Goal: Task Accomplishment & Management: Manage account settings

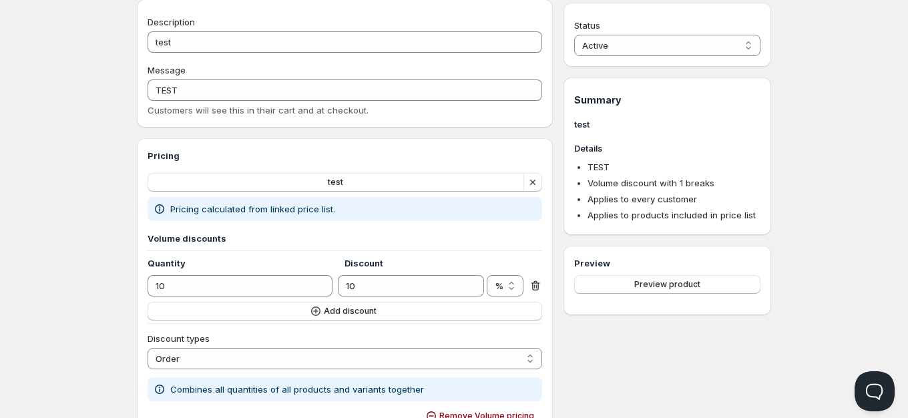
scroll to position [15, 0]
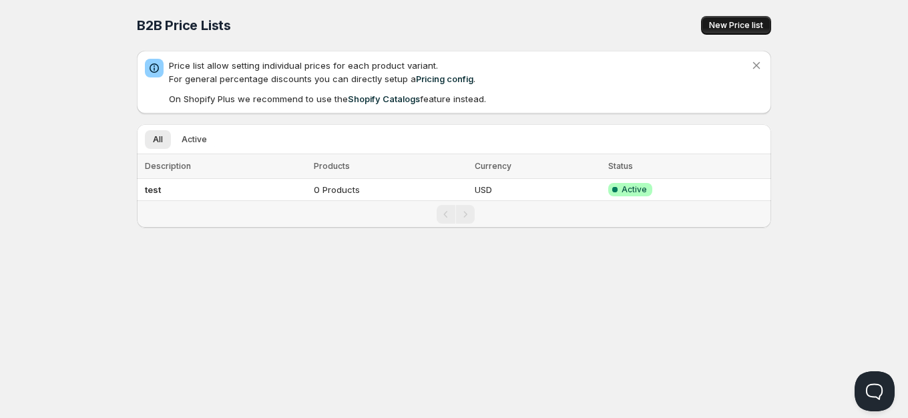
click at [726, 27] on span "New Price list" at bounding box center [736, 25] width 54 height 11
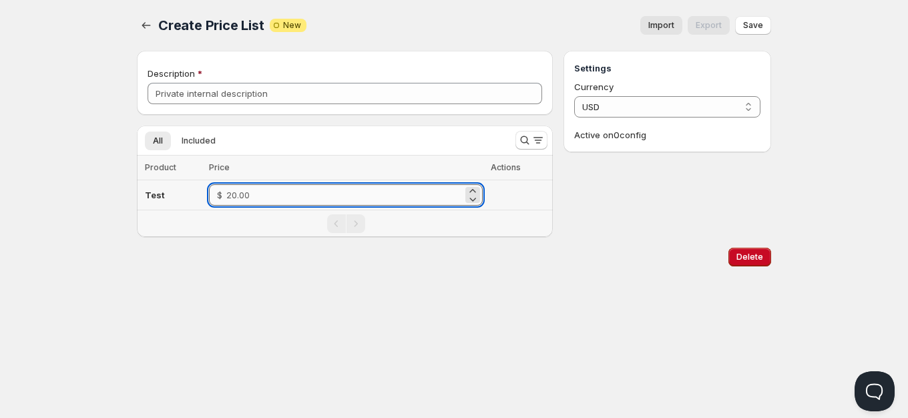
click at [254, 199] on input "number" at bounding box center [344, 194] width 236 height 21
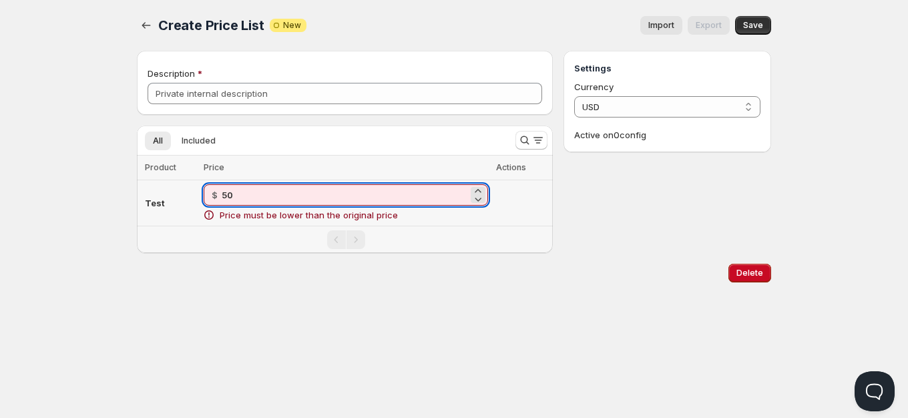
click at [338, 193] on input "50" at bounding box center [345, 194] width 246 height 21
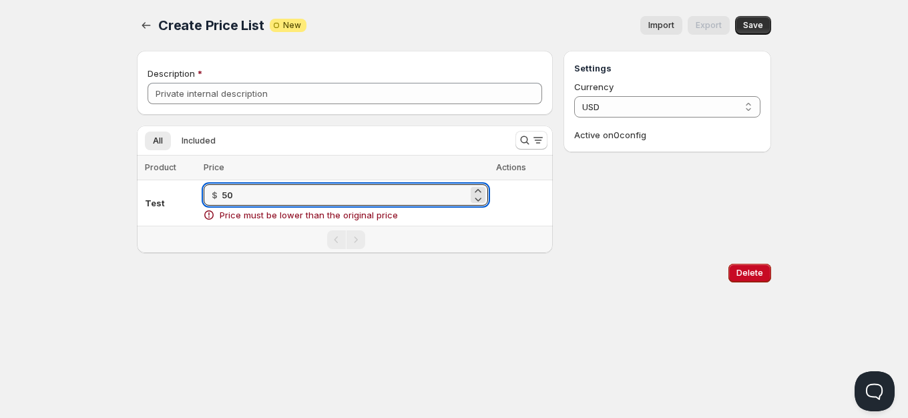
type input "50"
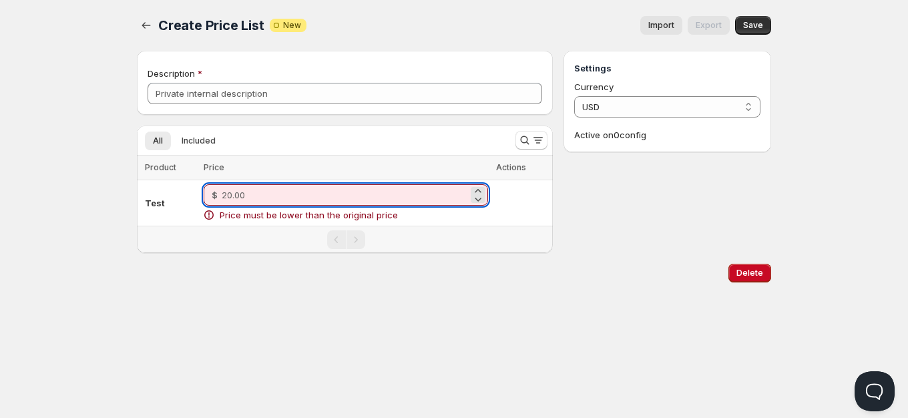
click at [364, 110] on div "Description" at bounding box center [345, 83] width 416 height 64
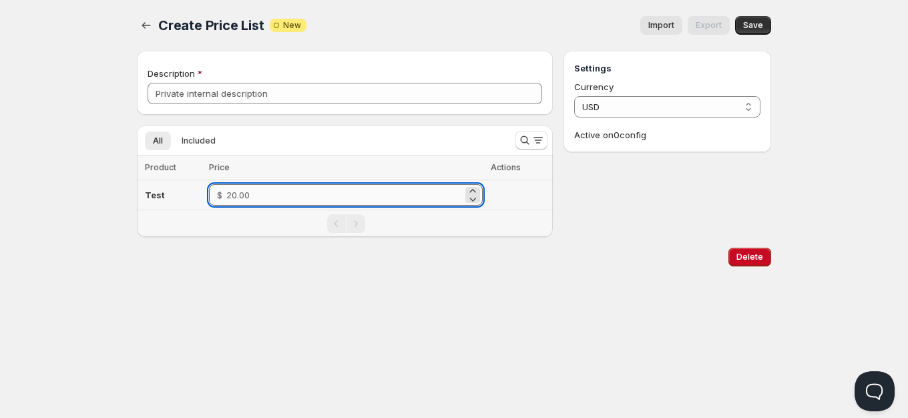
click at [266, 193] on input "number" at bounding box center [344, 194] width 236 height 21
click at [246, 260] on div "Delete" at bounding box center [450, 254] width 639 height 24
type input "10.00"
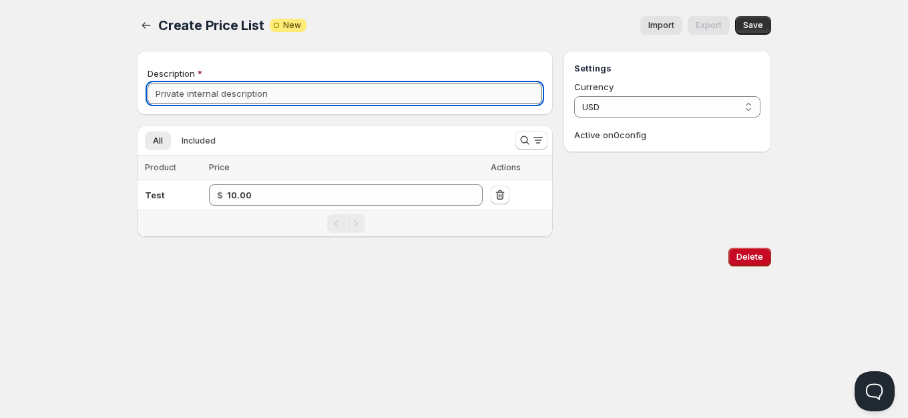
click at [241, 99] on input "Description" at bounding box center [344, 93] width 394 height 21
type input "jkjöölj"
click at [751, 32] on button "Save" at bounding box center [753, 25] width 36 height 19
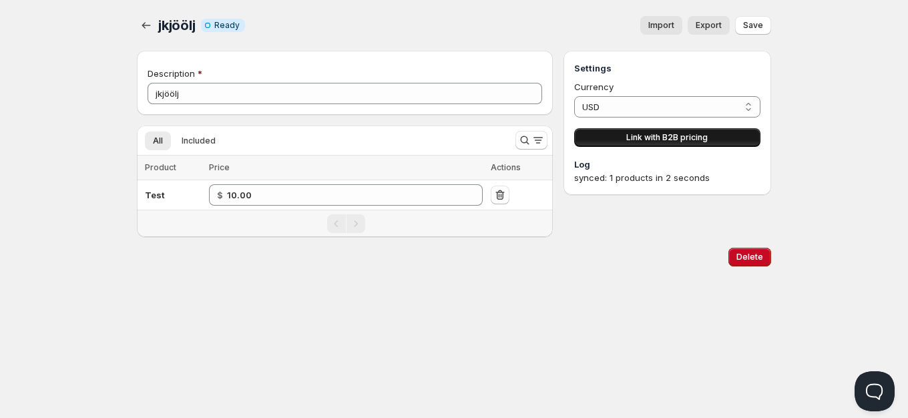
click at [647, 139] on span "Link with B2B pricing" at bounding box center [666, 137] width 81 height 11
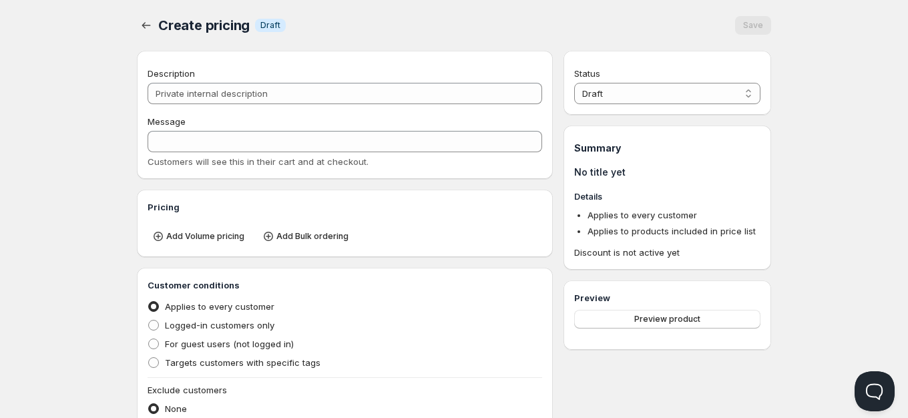
type input "PL jkjöölj"
type input "PL_JKJÖÖLJ"
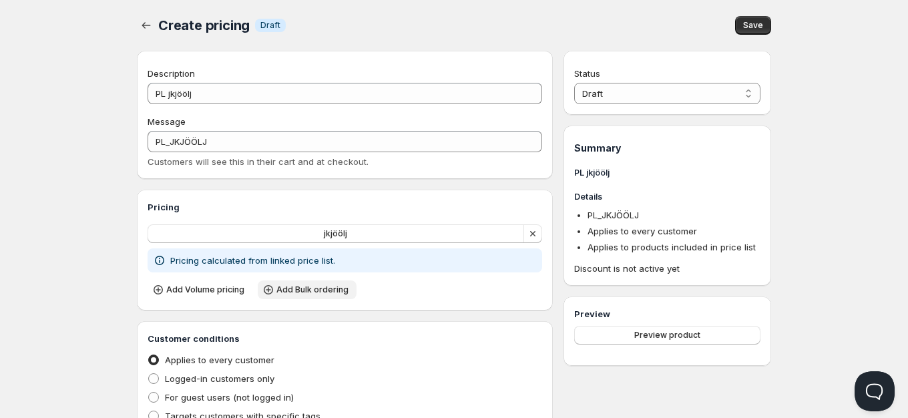
click at [303, 294] on span "Add Bulk ordering" at bounding box center [312, 289] width 72 height 11
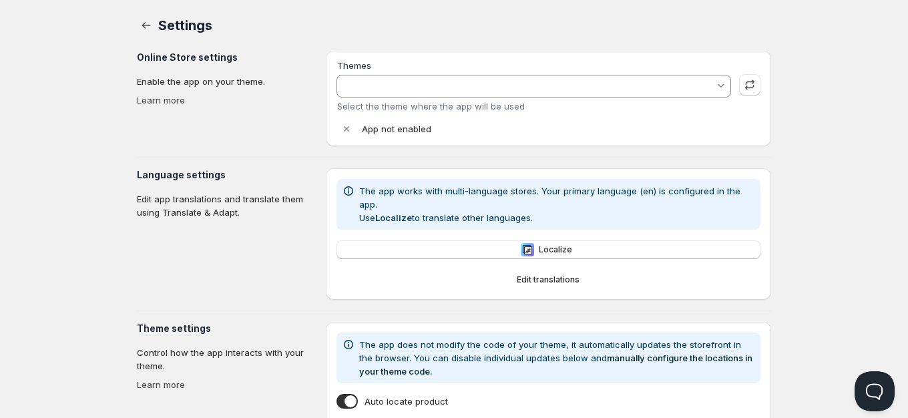
type input "Spotlight"
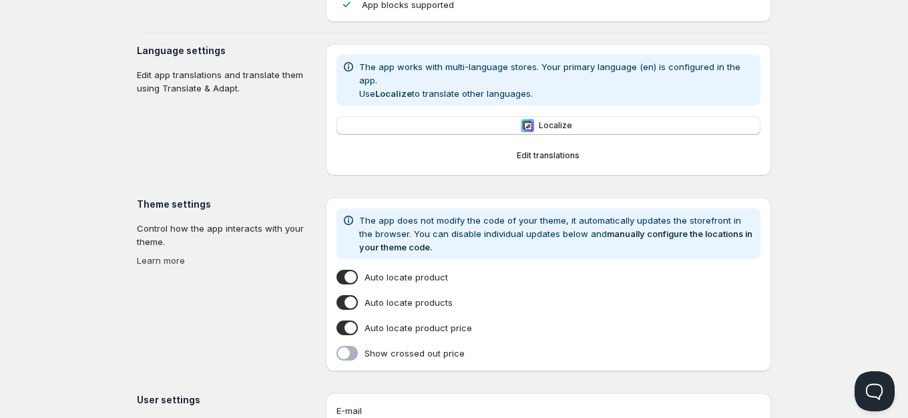
scroll to position [268, 0]
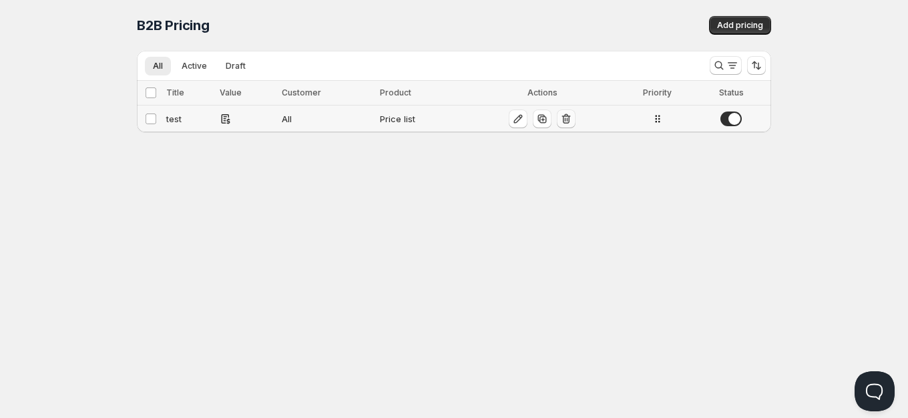
click at [563, 119] on icon "button" at bounding box center [566, 119] width 9 height 10
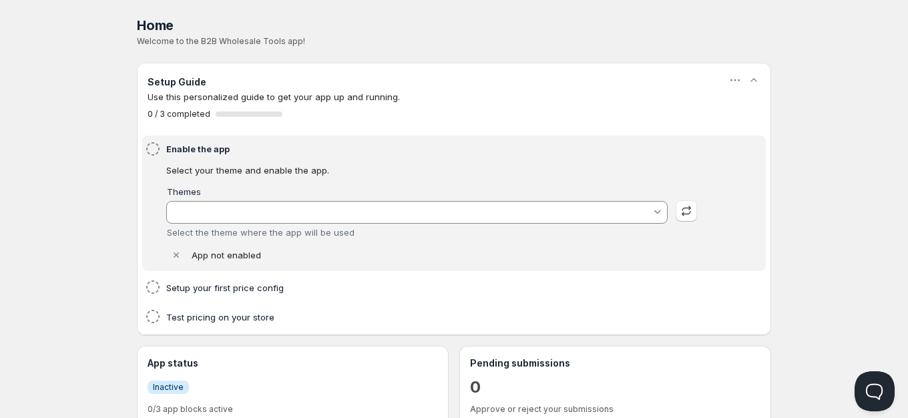
type input "Spotlight"
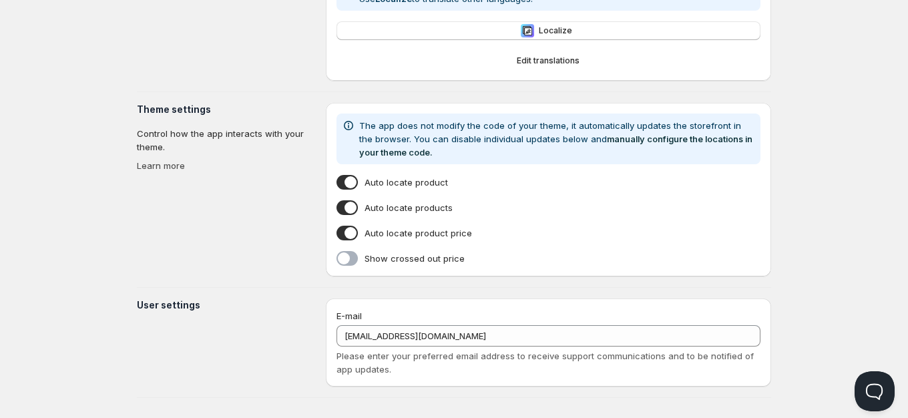
type input "Spotlight"
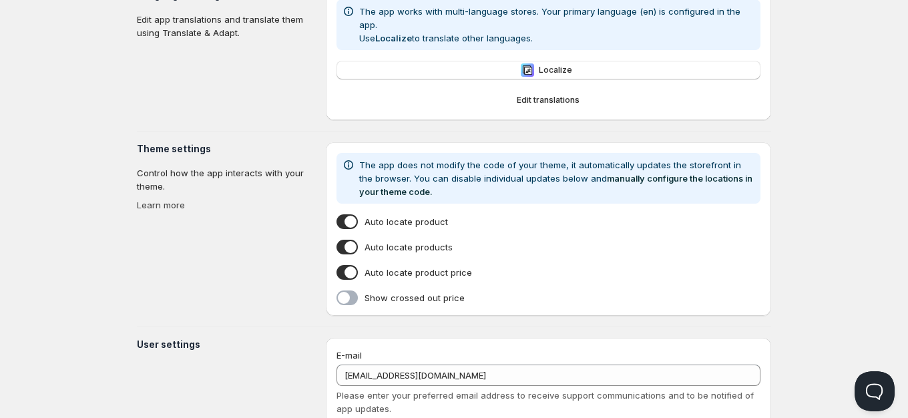
scroll to position [224, 0]
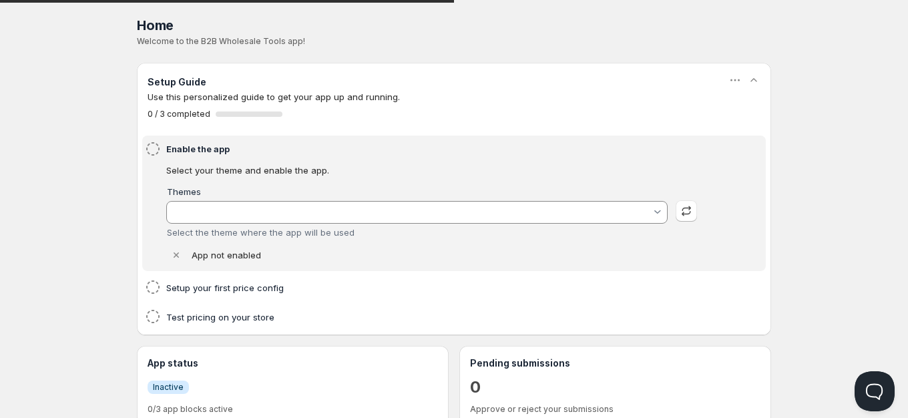
type input "Spotlight"
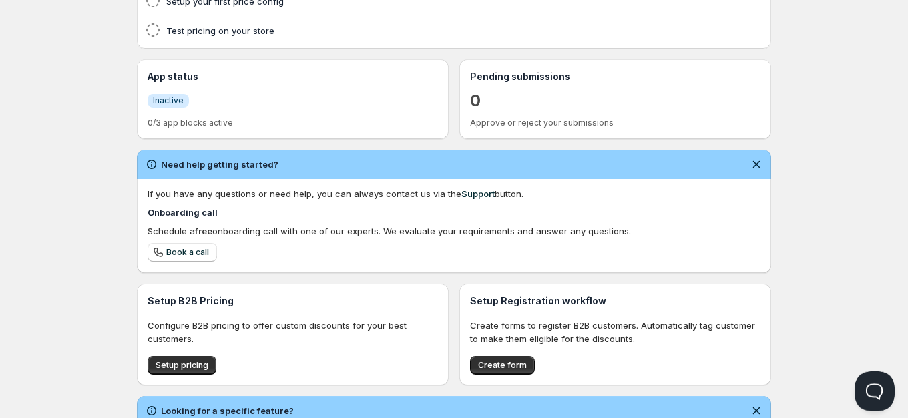
scroll to position [317, 0]
